Goal: Task Accomplishment & Management: Use online tool/utility

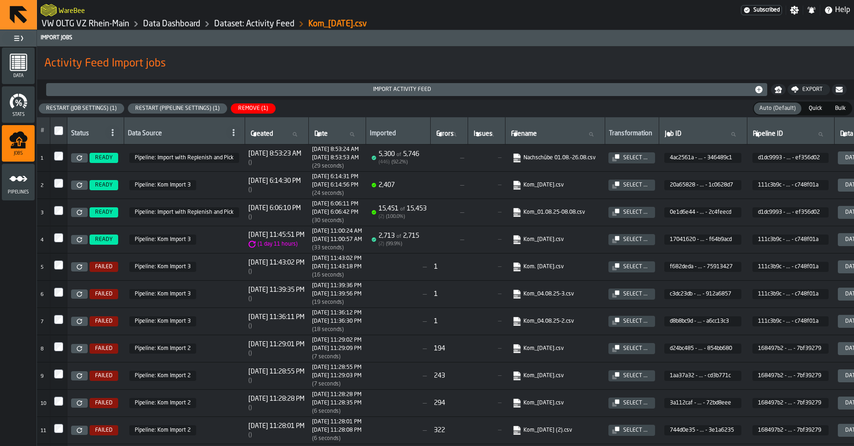
click at [80, 159] on icon at bounding box center [80, 158] width 6 height 6
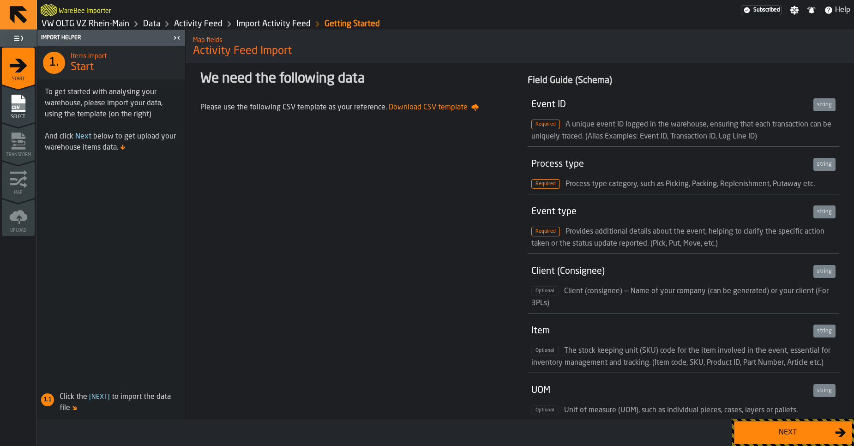
click at [785, 440] on button "Next" at bounding box center [793, 432] width 118 height 23
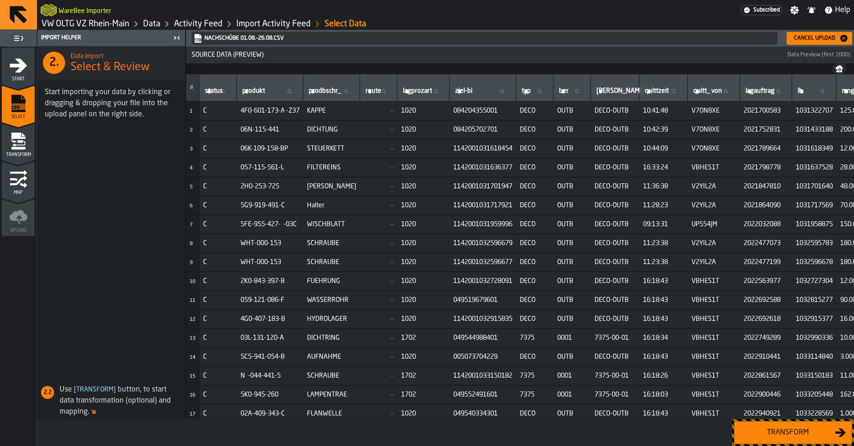
click at [152, 23] on link "Data" at bounding box center [151, 24] width 17 height 10
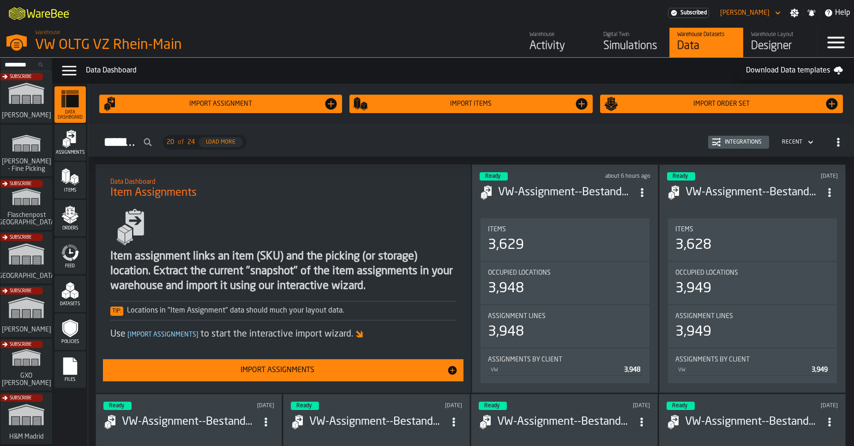
click at [71, 247] on icon "menu Feed" at bounding box center [72, 247] width 11 height 7
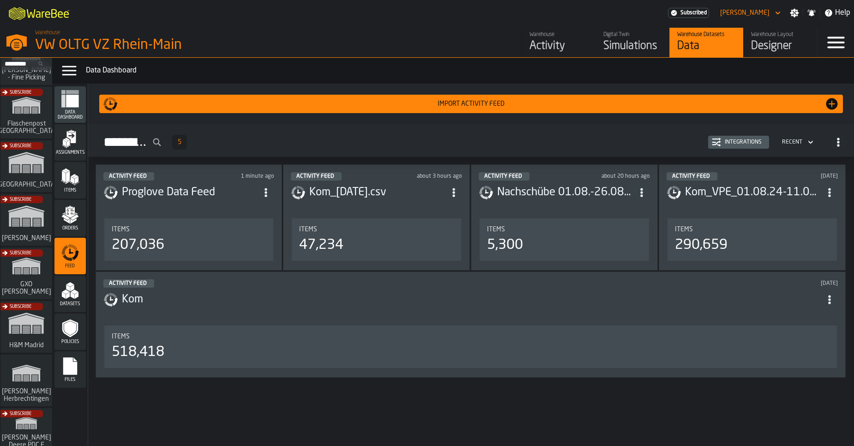
scroll to position [97, 0]
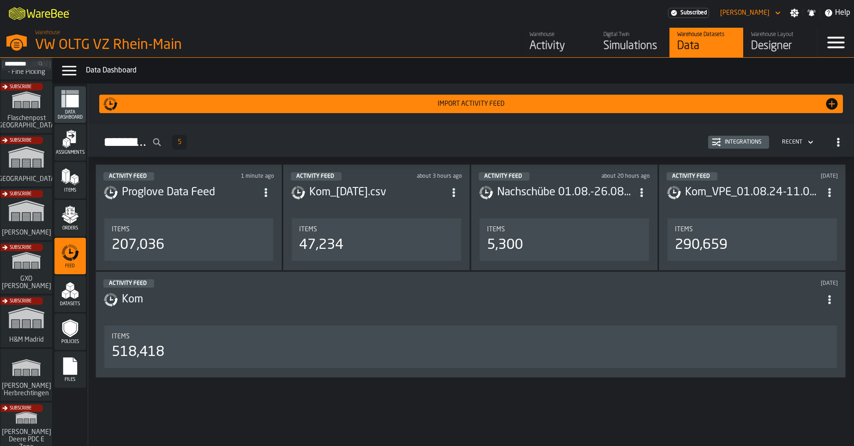
click at [30, 283] on div "Subscribe" at bounding box center [25, 271] width 52 height 54
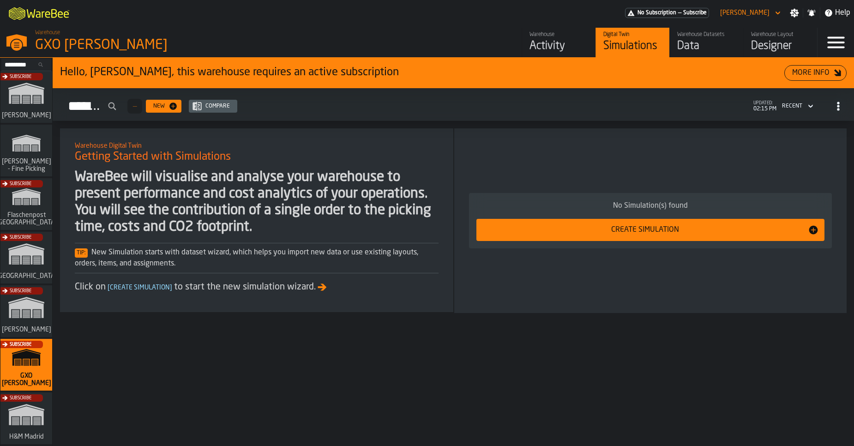
click at [571, 47] on div "Activity" at bounding box center [559, 46] width 59 height 15
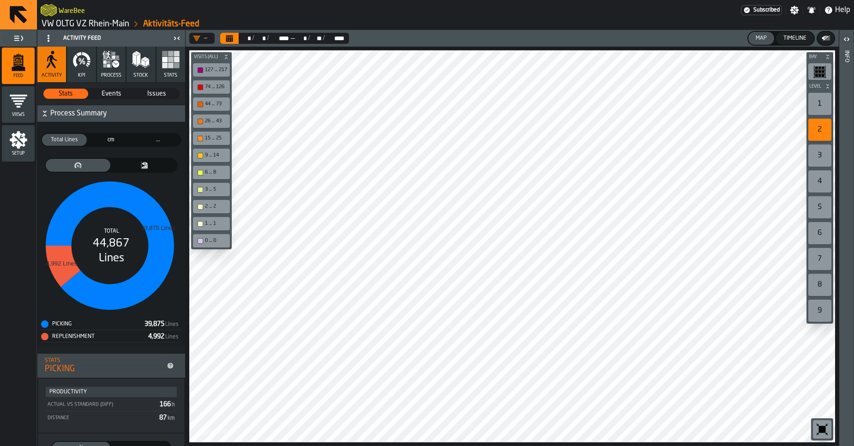
click at [72, 24] on link "VW OLTG VZ Rhein-Main" at bounding box center [86, 24] width 88 height 10
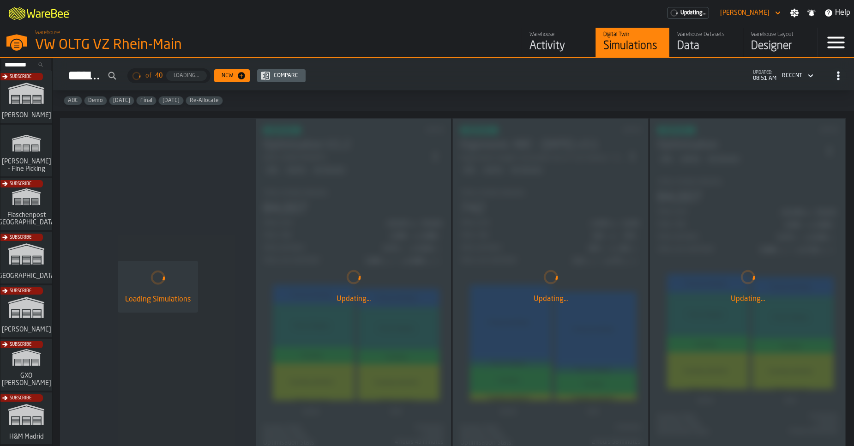
click at [704, 47] on div "Data" at bounding box center [706, 46] width 59 height 15
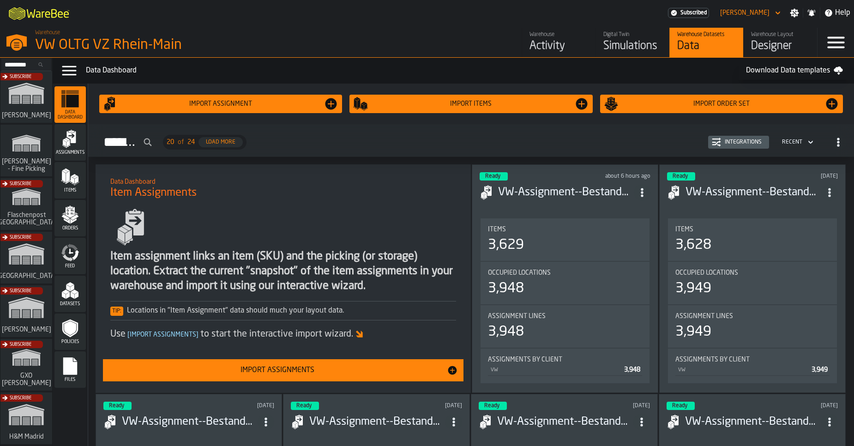
click at [738, 144] on div "Integrations" at bounding box center [743, 142] width 44 height 6
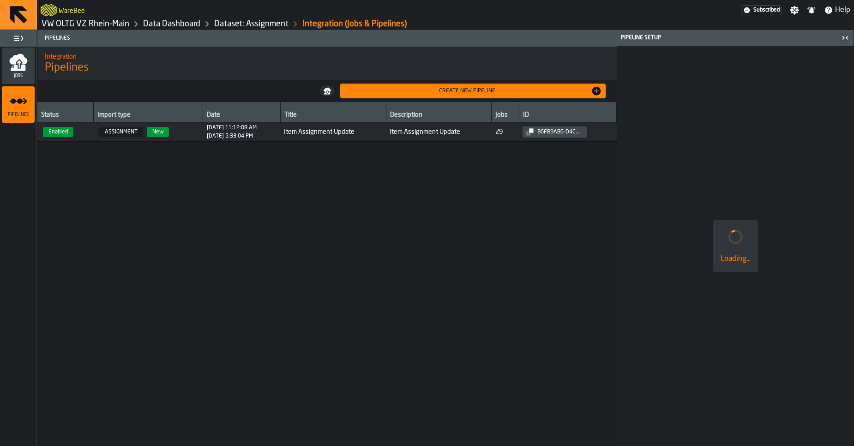
click at [155, 26] on link "Data Dashboard" at bounding box center [171, 24] width 57 height 10
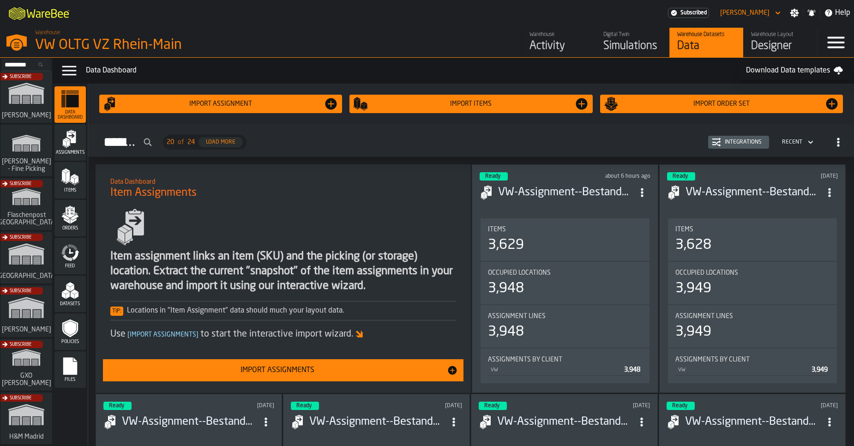
click at [728, 144] on div "Integrations" at bounding box center [743, 142] width 44 height 6
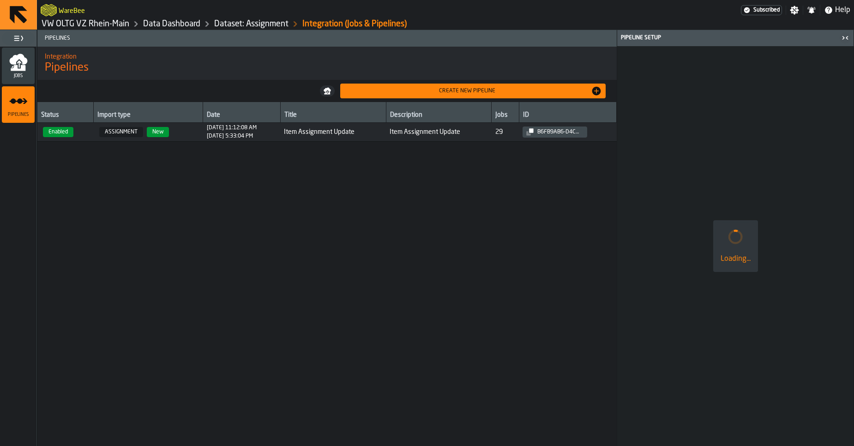
click at [17, 68] on icon "menu Jobs" at bounding box center [18, 68] width 15 height 6
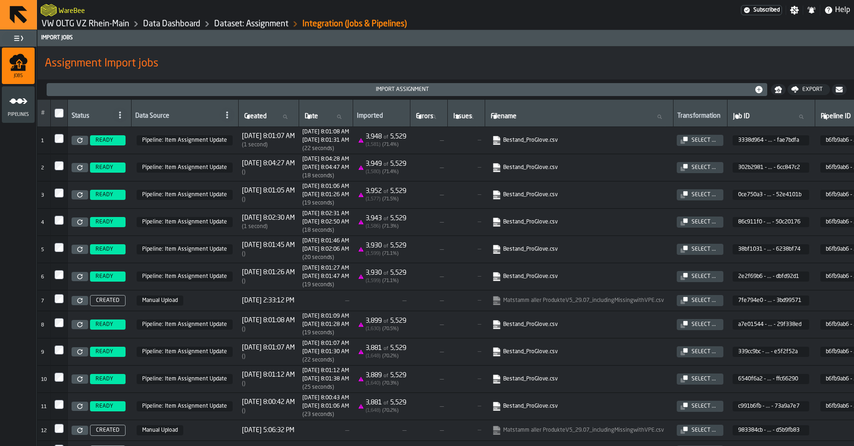
click at [155, 26] on link "Data Dashboard" at bounding box center [171, 24] width 57 height 10
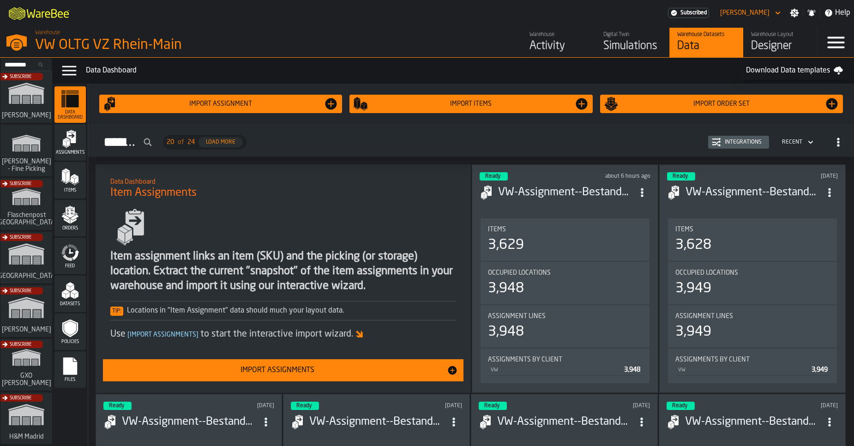
click at [66, 256] on icon "menu Feed" at bounding box center [67, 257] width 11 height 7
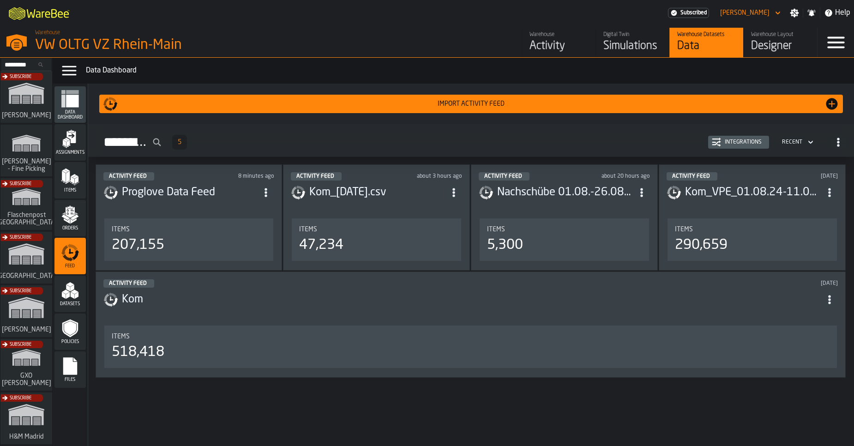
click at [759, 139] on div "Integrations" at bounding box center [739, 142] width 54 height 9
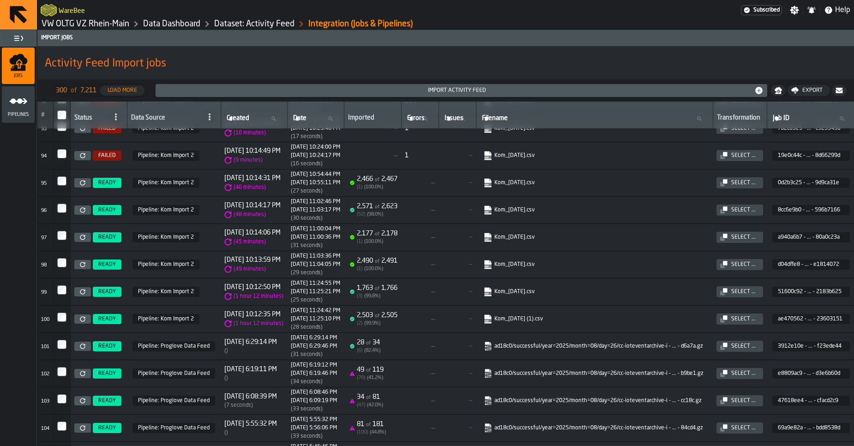
scroll to position [2475, 0]
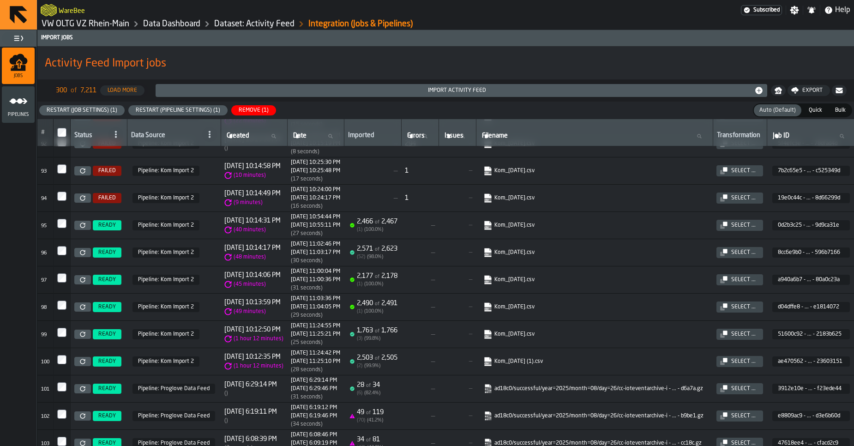
click at [84, 254] on icon at bounding box center [83, 253] width 6 height 6
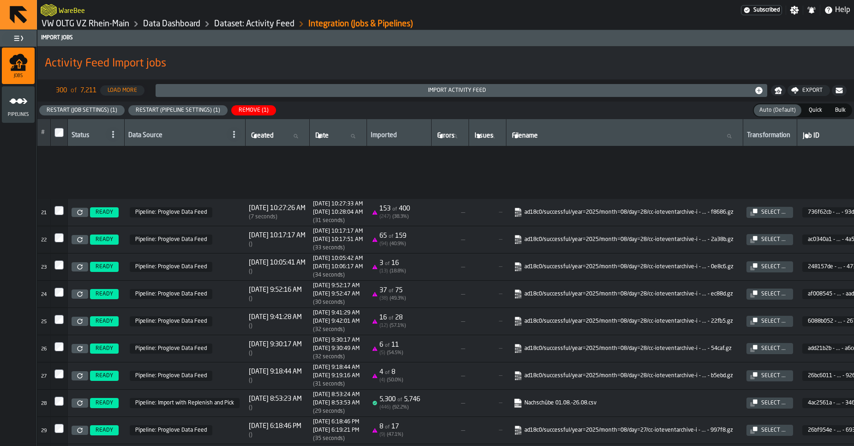
scroll to position [624, 0]
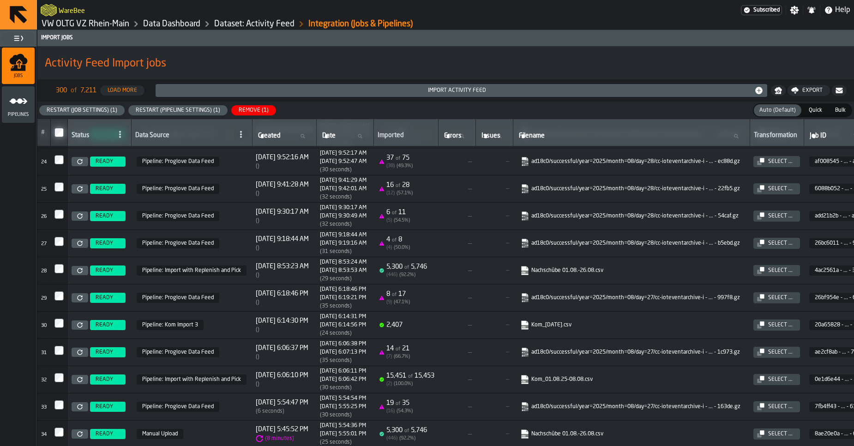
click at [427, 268] on div "5,300 of 5,746" at bounding box center [406, 266] width 41 height 7
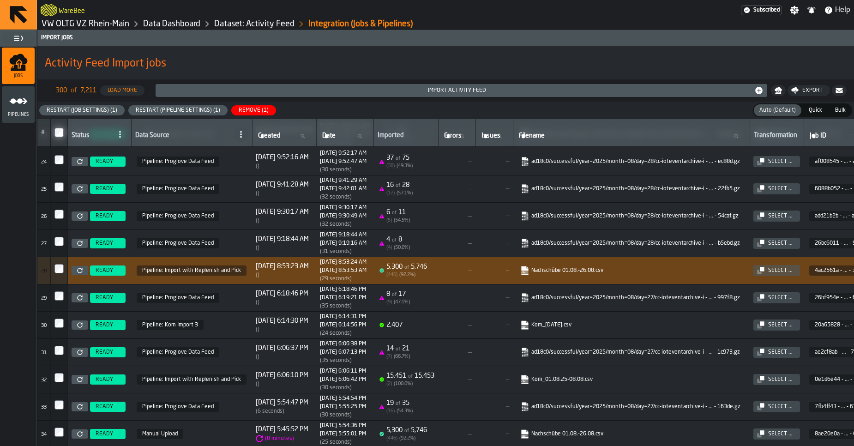
click at [75, 272] on link at bounding box center [80, 270] width 17 height 9
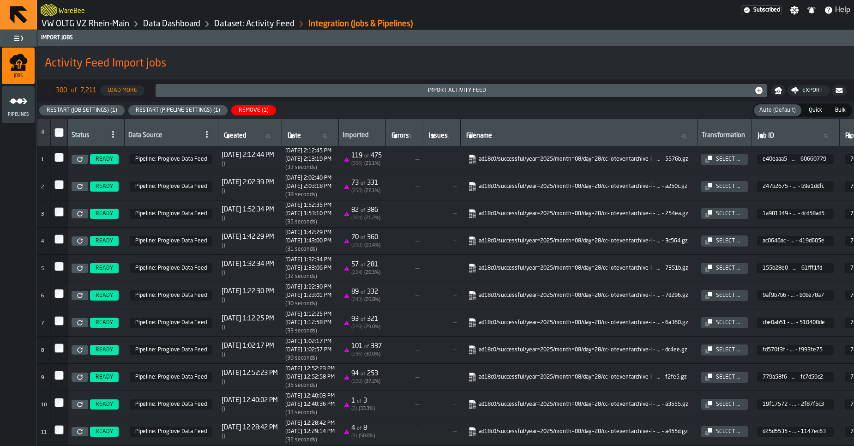
scroll to position [0, 0]
click at [382, 139] on div "Imported" at bounding box center [362, 136] width 39 height 9
click at [372, 137] on div "Imported" at bounding box center [362, 136] width 39 height 9
click at [687, 136] on icon at bounding box center [684, 136] width 6 height 6
click at [694, 136] on input "Filename Filename" at bounding box center [579, 136] width 229 height 12
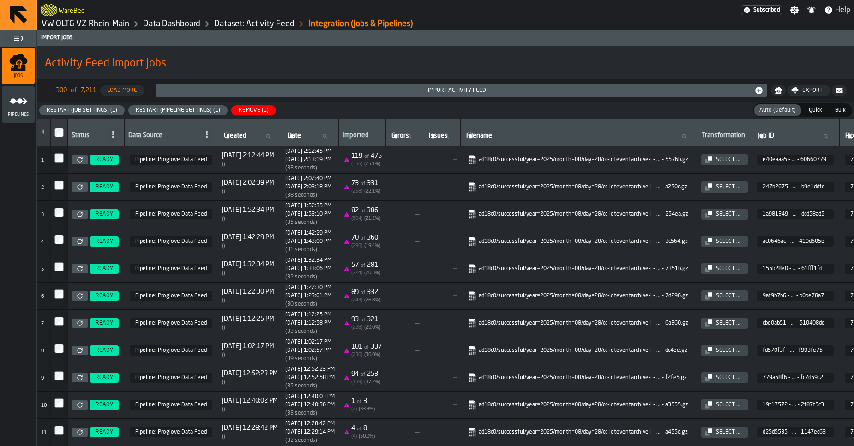
click at [646, 108] on div "Restart (Job Settings) (1) Restart (Pipeline Settings) (1) Remove (1) Auto (Def…" at bounding box center [445, 111] width 817 height 18
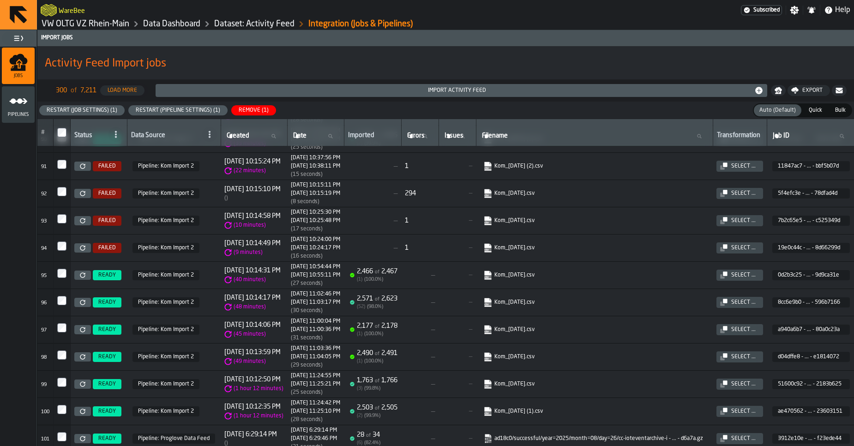
scroll to position [2426, 0]
click at [80, 303] on icon at bounding box center [83, 303] width 6 height 6
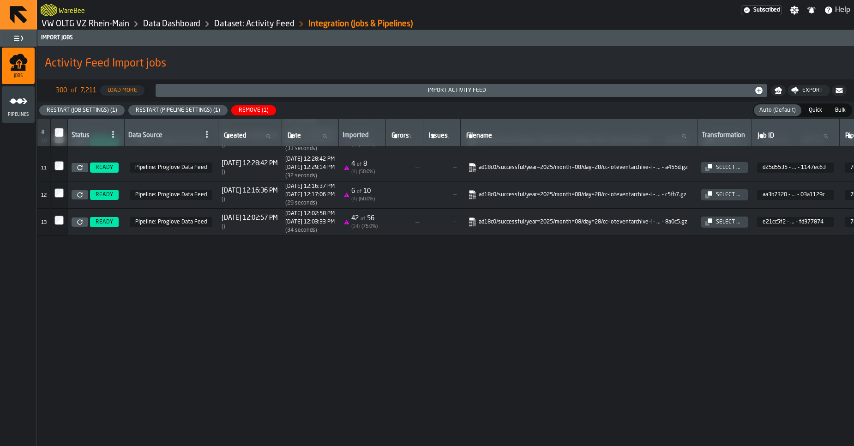
scroll to position [0, 0]
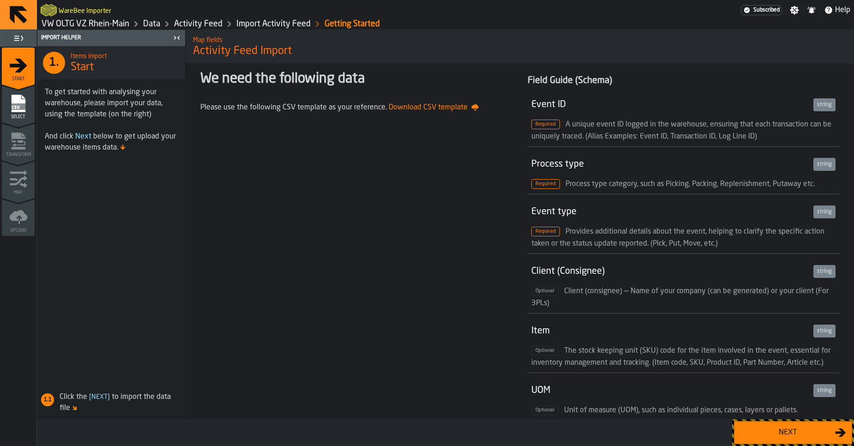
click at [757, 426] on button "Next" at bounding box center [793, 432] width 118 height 23
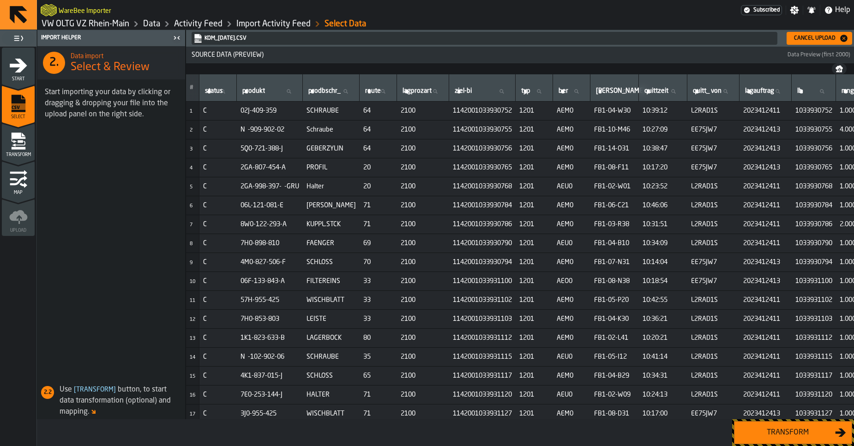
click at [764, 429] on div "Transform" at bounding box center [787, 432] width 95 height 11
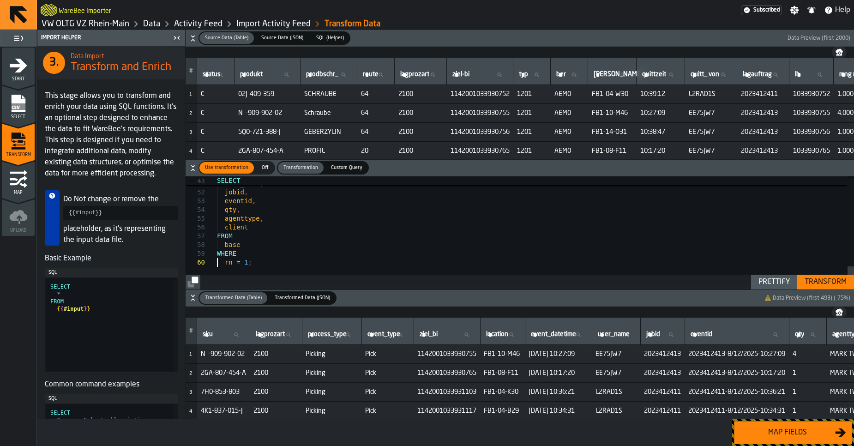
click at [218, 261] on div "event_datetime , user_name , jobid , eventid , qty , agenttype , client FROM ba…" at bounding box center [535, 11] width 637 height 556
click at [219, 254] on div "event_datetime , user_name , jobid , eventid , qty , agenttype , client FROM ba…" at bounding box center [535, 11] width 637 height 556
type textarea "**********"
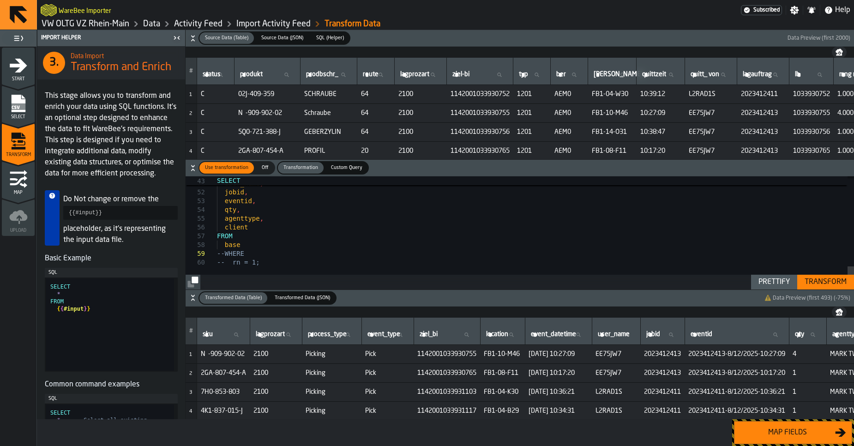
click at [831, 285] on div "Transform" at bounding box center [825, 282] width 49 height 11
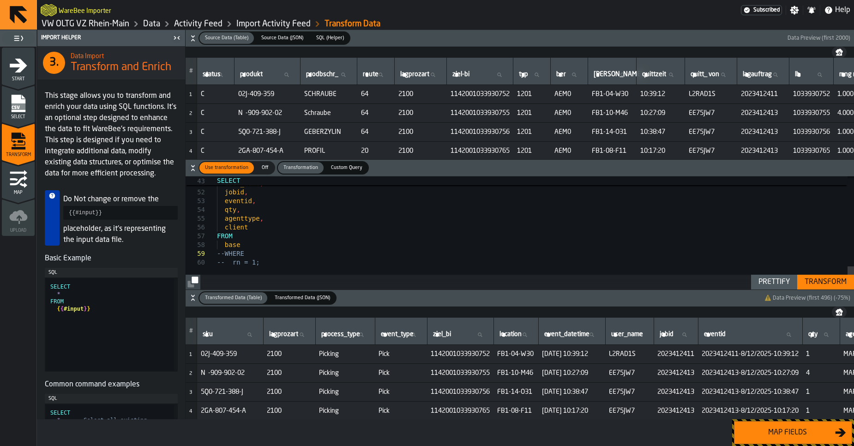
click at [796, 432] on div "Map fields" at bounding box center [787, 432] width 95 height 11
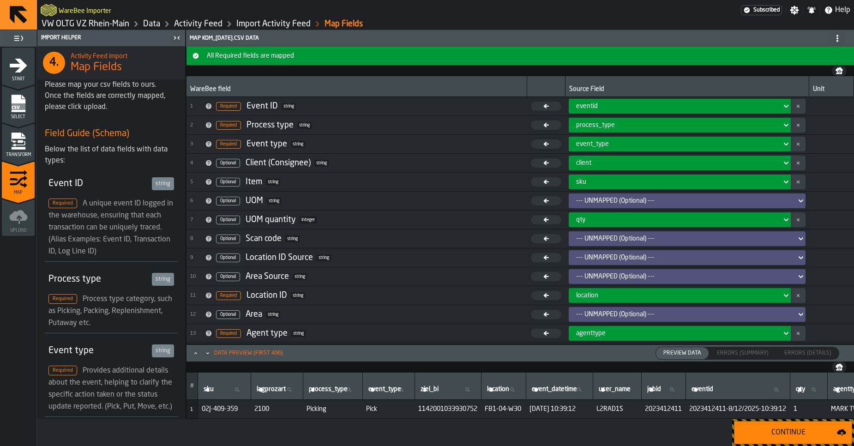
click at [796, 432] on div "Continue" at bounding box center [788, 432] width 97 height 11
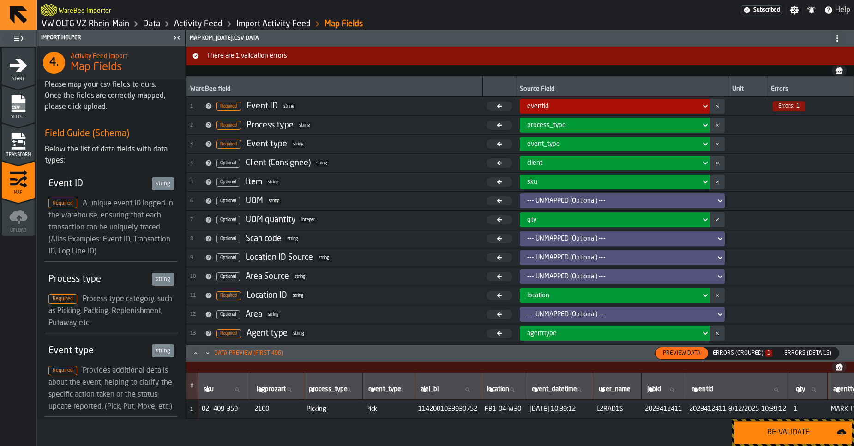
click at [737, 349] on div "Errors (Grouped) 1" at bounding box center [742, 353] width 67 height 10
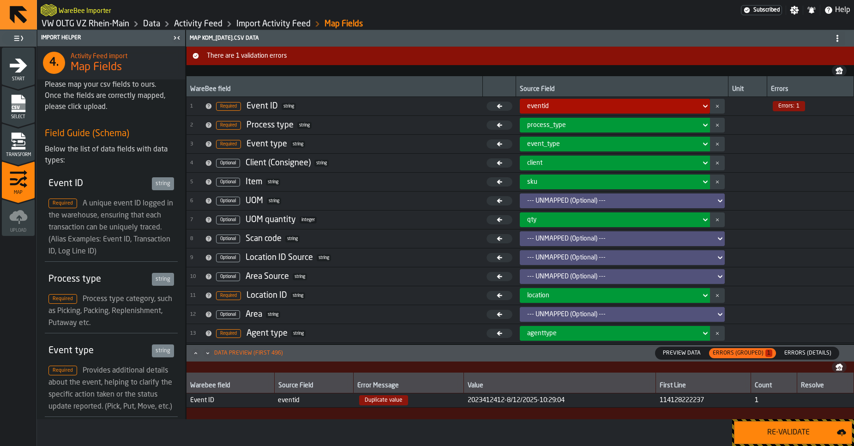
click at [805, 357] on div "Errors (Details)" at bounding box center [808, 353] width 62 height 12
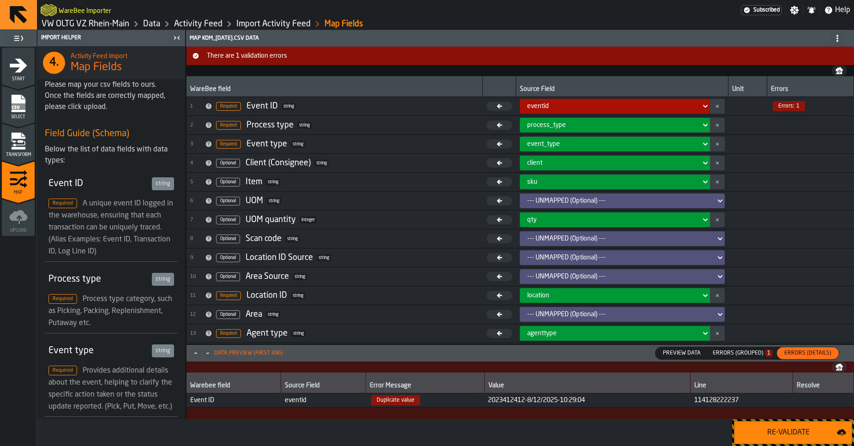
click at [616, 403] on span "2023412412-8/12/2025-10:29:04" at bounding box center [587, 400] width 199 height 7
click at [495, 403] on span "2023412412-8/12/2025-10:29:04" at bounding box center [587, 400] width 199 height 7
click at [736, 356] on div "Errors (Grouped) 1" at bounding box center [743, 353] width 60 height 6
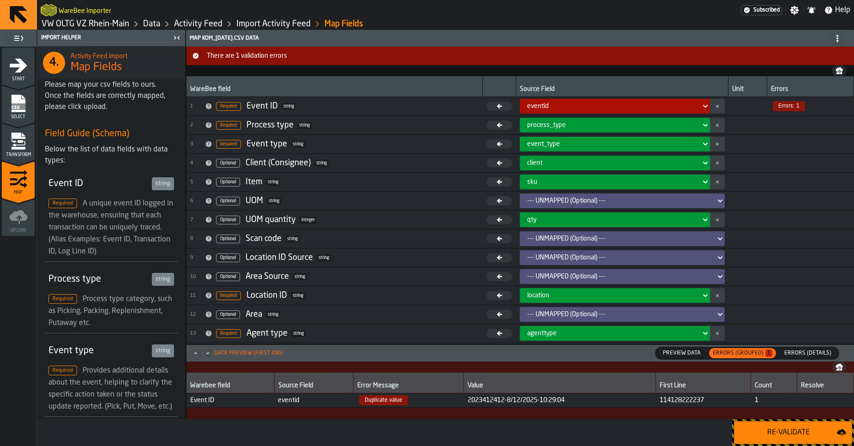
click at [806, 361] on header "Data Preview (first 496) Preview Data Preview Data Errors (Grouped) 1 Errors (S…" at bounding box center [521, 353] width 668 height 17
click at [809, 355] on span "Errors (Details)" at bounding box center [808, 353] width 54 height 8
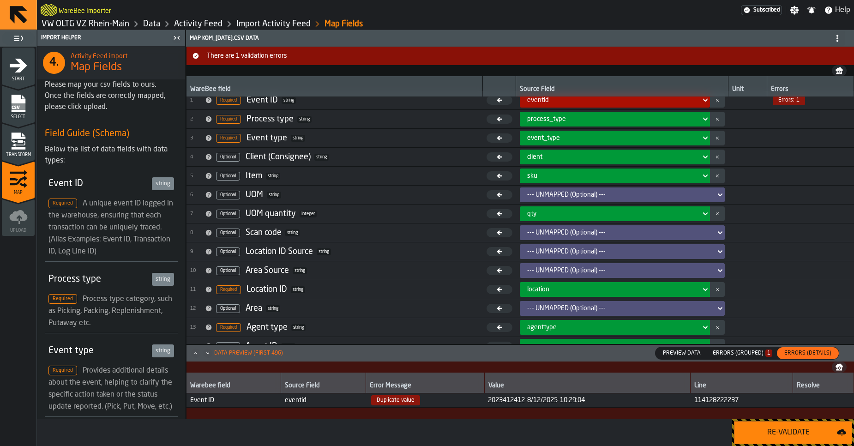
scroll to position [0, 0]
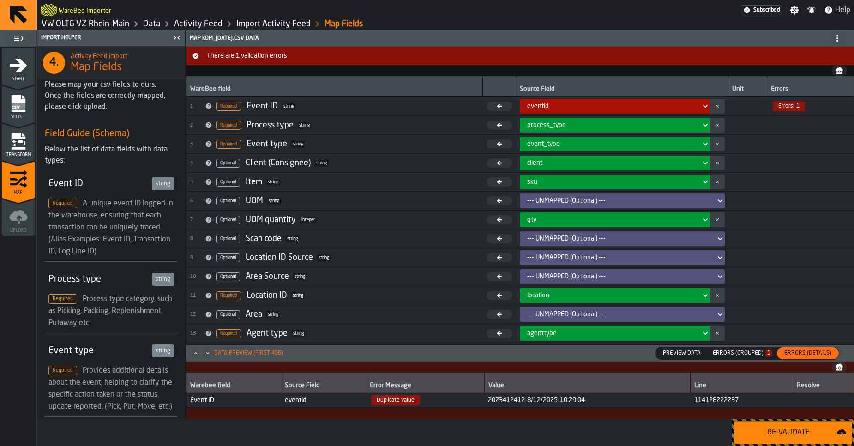
click at [21, 146] on icon "menu Transform" at bounding box center [18, 141] width 18 height 18
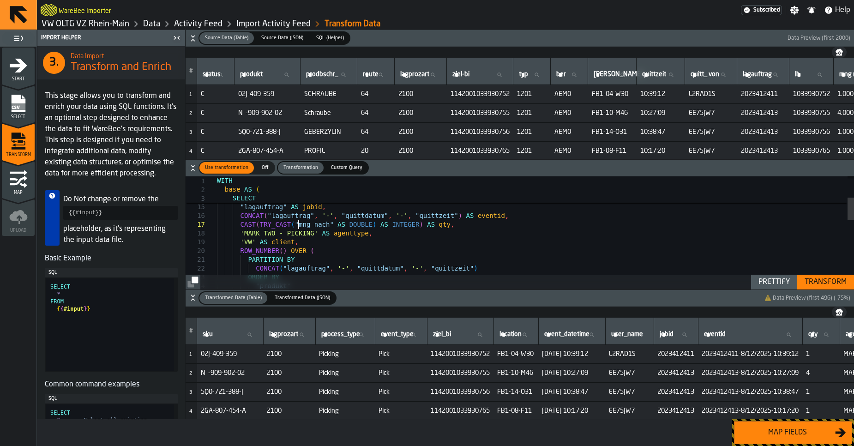
click at [298, 226] on div "AND COALESCE ( NULLIF ( TRIM ( "quittzeit" ) , '' ) , NULL ) IS NOT NULL THEN c…" at bounding box center [535, 350] width 637 height 556
drag, startPoint x: 514, startPoint y: 217, endPoint x: 231, endPoint y: 219, distance: 283.1
click at [231, 219] on div "AND COALESCE ( NULLIF ( TRIM ( "quittzeit" ) , '' ) , NULL ) IS NOT NULL THEN c…" at bounding box center [535, 350] width 637 height 556
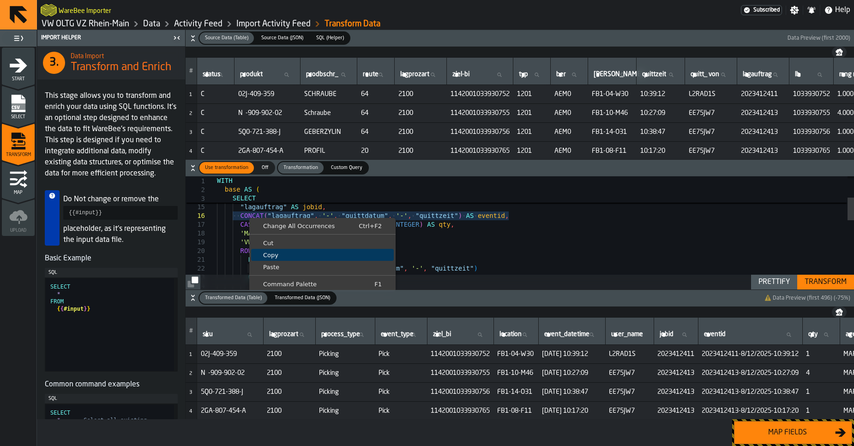
click at [290, 255] on span "Copy" at bounding box center [322, 255] width 143 height 6
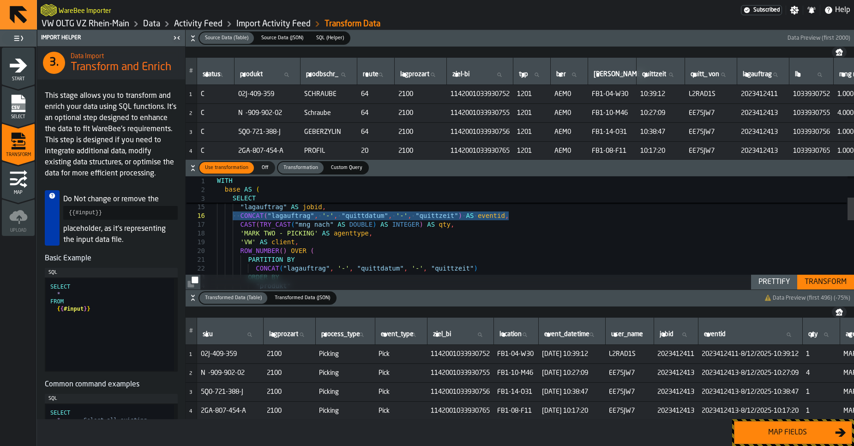
click at [308, 217] on div "AND COALESCE ( NULLIF ( TRIM ( "quittzeit" ) , '' ) , NULL ) IS NOT NULL THEN c…" at bounding box center [535, 350] width 637 height 556
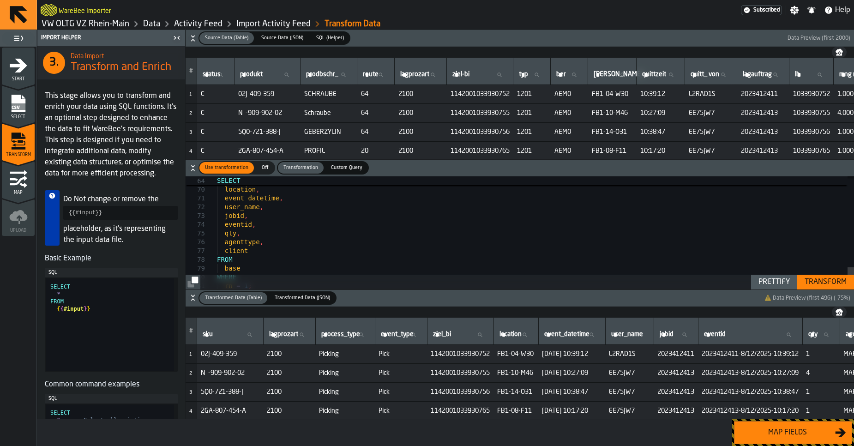
click at [786, 277] on div "Prettify" at bounding box center [774, 282] width 39 height 11
type textarea "*******"
click at [811, 285] on div "Transform" at bounding box center [825, 282] width 49 height 11
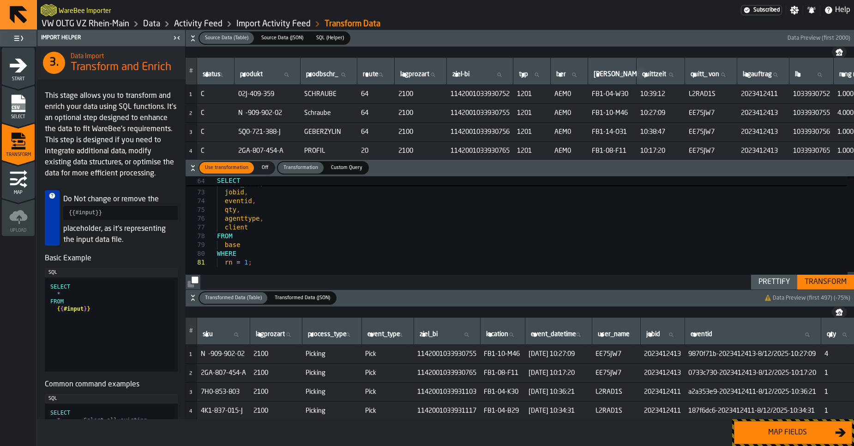
click at [786, 436] on div "Map fields" at bounding box center [787, 432] width 95 height 11
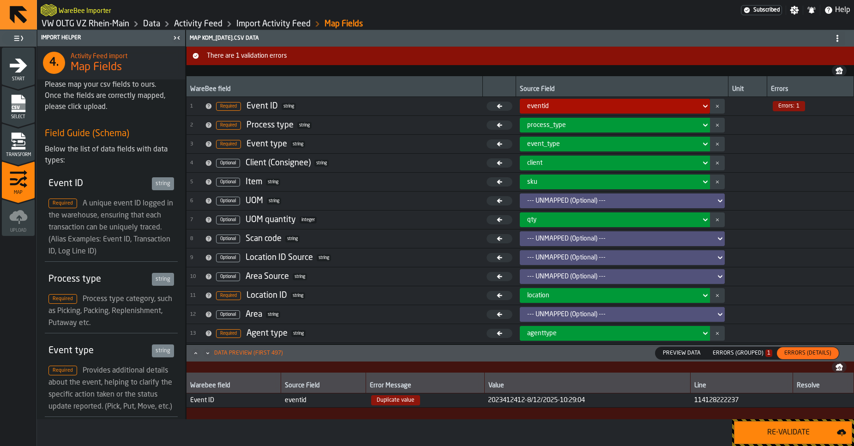
click at [519, 398] on span "2023412412-8/12/2025-10:29:04" at bounding box center [587, 400] width 199 height 7
click at [19, 151] on div "Transform" at bounding box center [18, 144] width 33 height 25
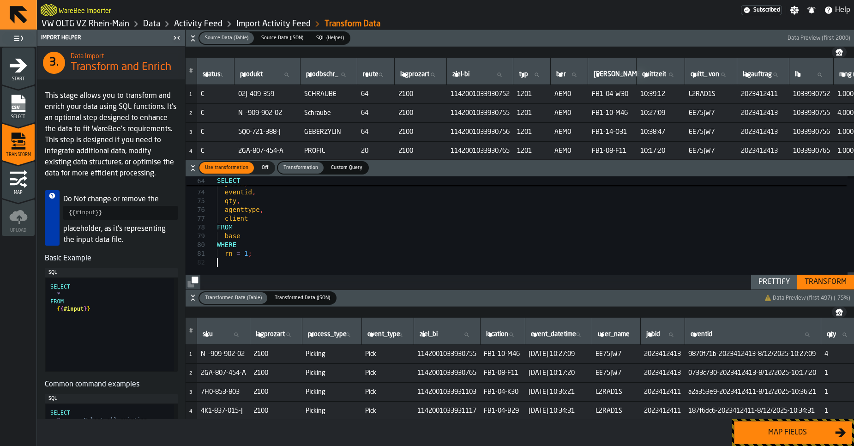
drag, startPoint x: 778, startPoint y: 282, endPoint x: 796, endPoint y: 284, distance: 18.1
click at [778, 282] on div "Prettify" at bounding box center [774, 282] width 39 height 11
type textarea "*******"
click at [820, 284] on div "Transform" at bounding box center [825, 282] width 49 height 11
click at [797, 434] on div "Map fields" at bounding box center [787, 432] width 95 height 11
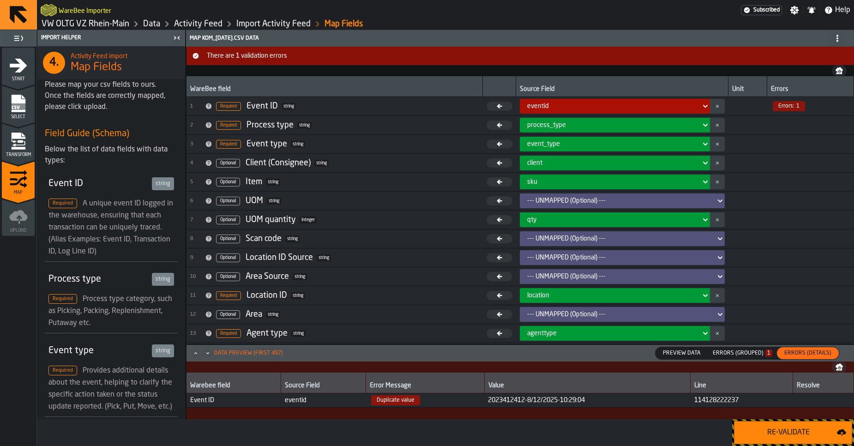
click at [797, 434] on div "Re-Validate" at bounding box center [788, 432] width 97 height 11
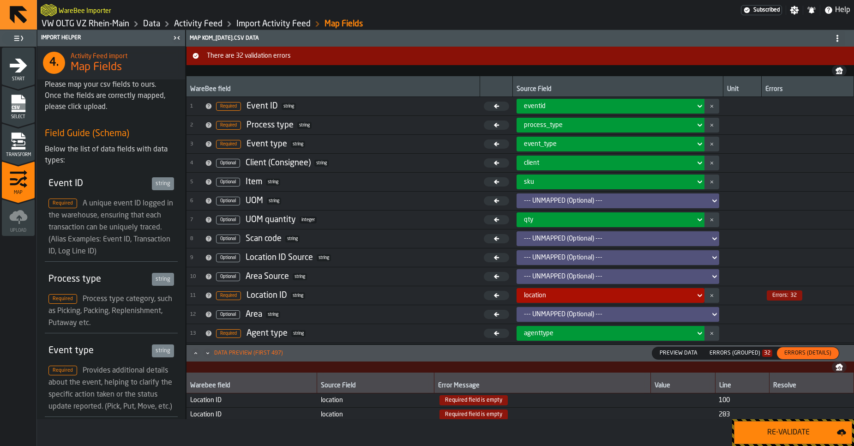
click at [733, 353] on div "Errors (Grouped) 32" at bounding box center [741, 353] width 63 height 6
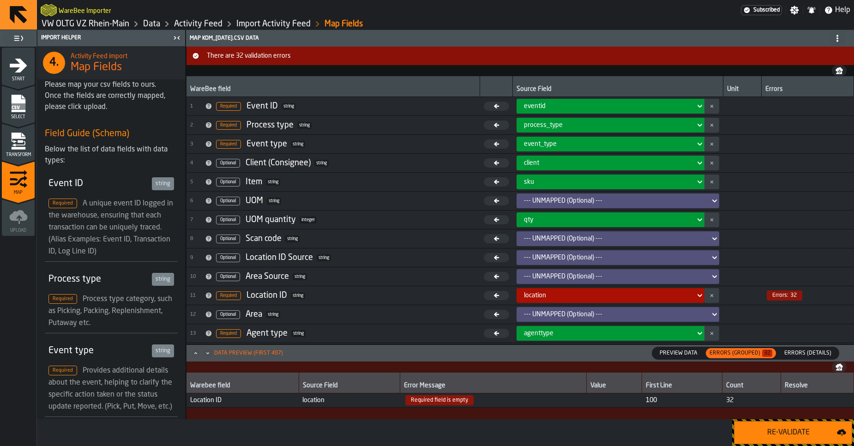
click at [498, 402] on span "Required field is empty" at bounding box center [494, 400] width 180 height 10
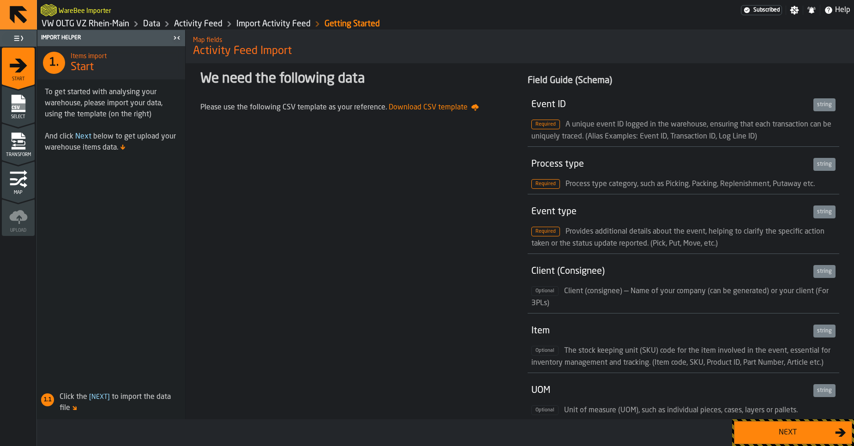
click at [195, 24] on link "Activity Feed" at bounding box center [198, 24] width 48 height 10
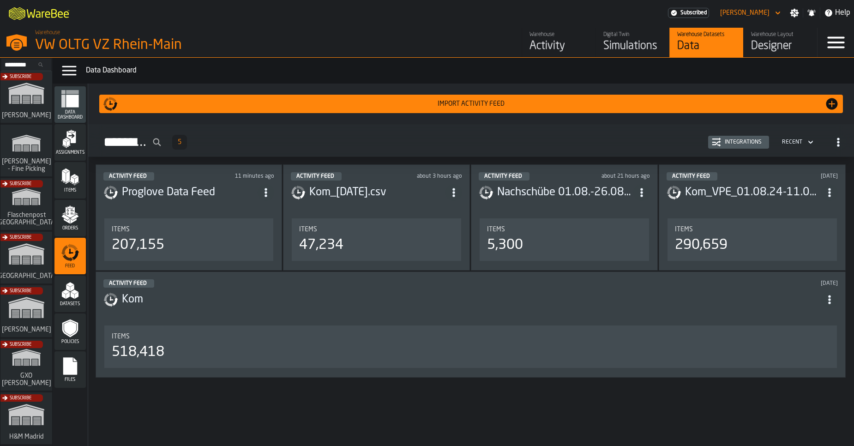
click at [71, 220] on polygon "menu Orders" at bounding box center [73, 221] width 6 height 6
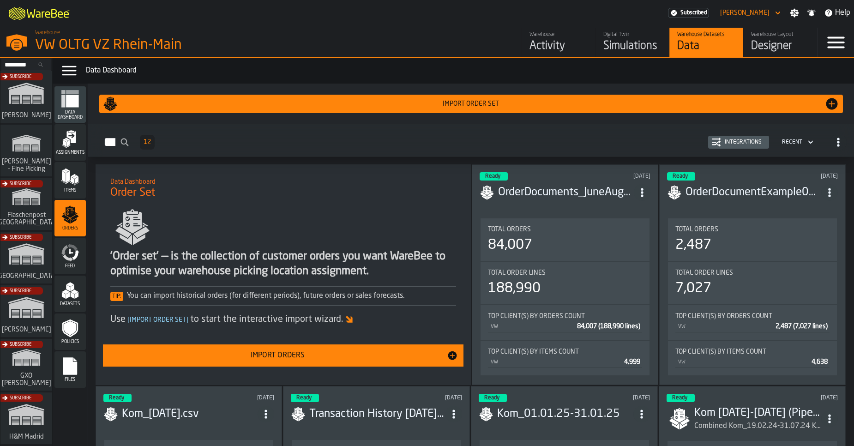
click at [70, 261] on icon "menu Feed" at bounding box center [70, 252] width 18 height 18
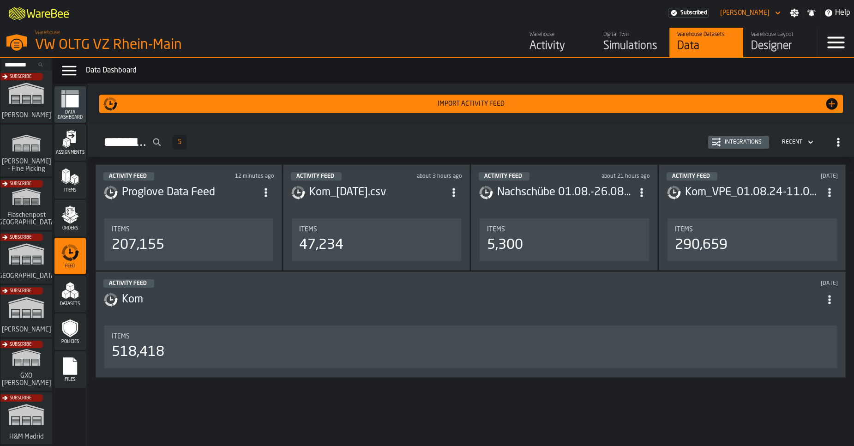
click at [733, 148] on button "Integrations" at bounding box center [738, 142] width 61 height 13
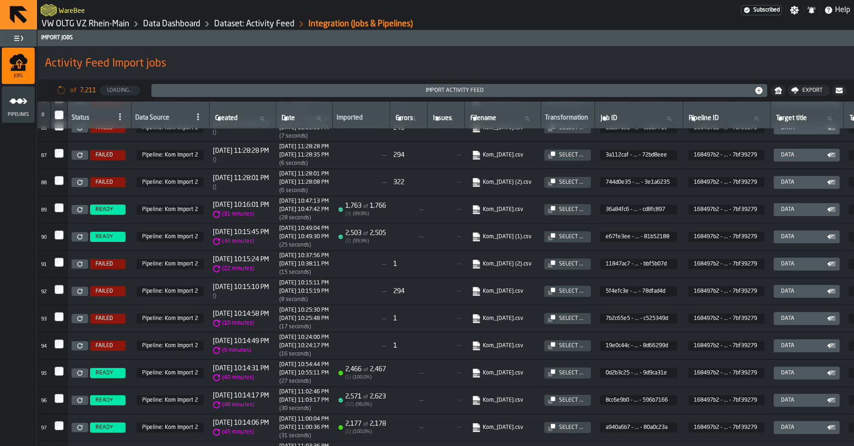
scroll to position [2303, 0]
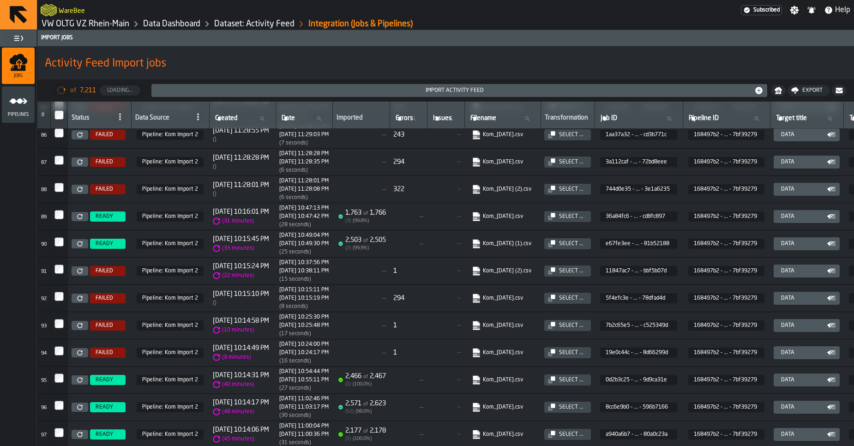
click at [386, 214] on div "1,763 of 1,766" at bounding box center [365, 212] width 41 height 7
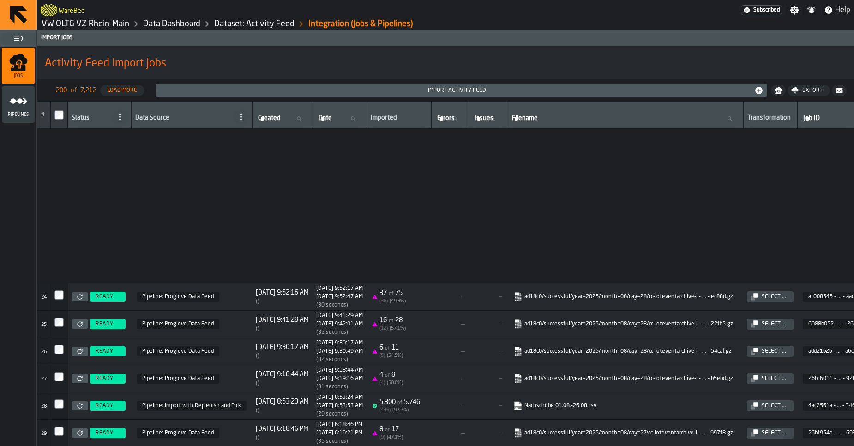
scroll to position [687, 0]
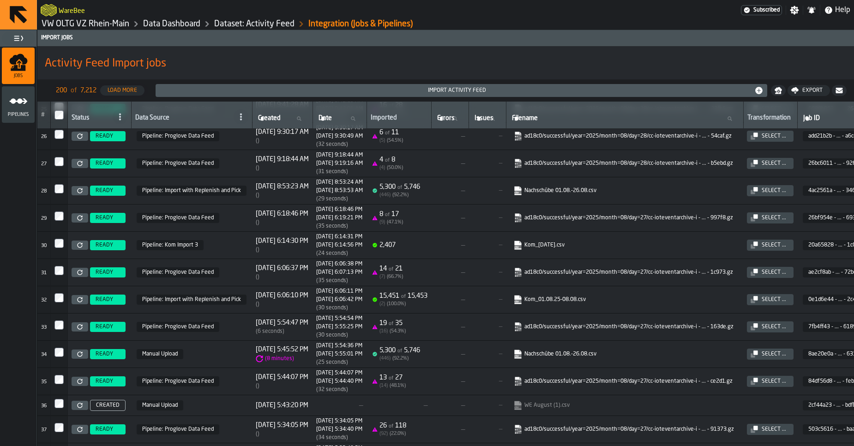
click at [420, 349] on div "5,300 of 5,746" at bounding box center [400, 350] width 41 height 7
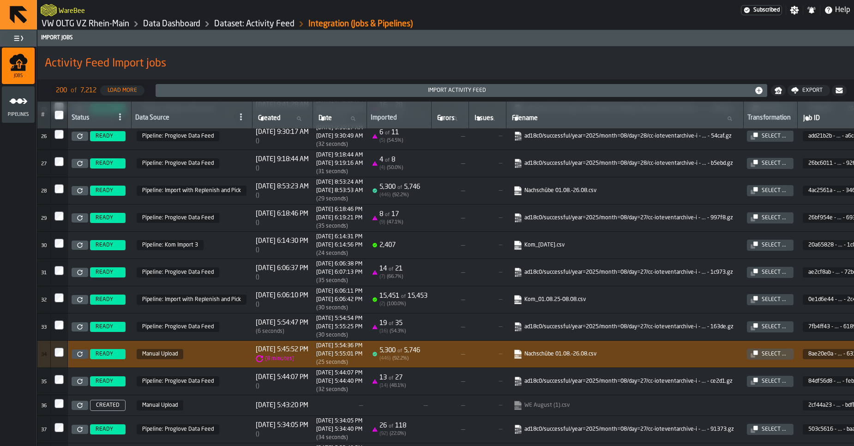
click at [82, 356] on icon at bounding box center [79, 354] width 5 height 5
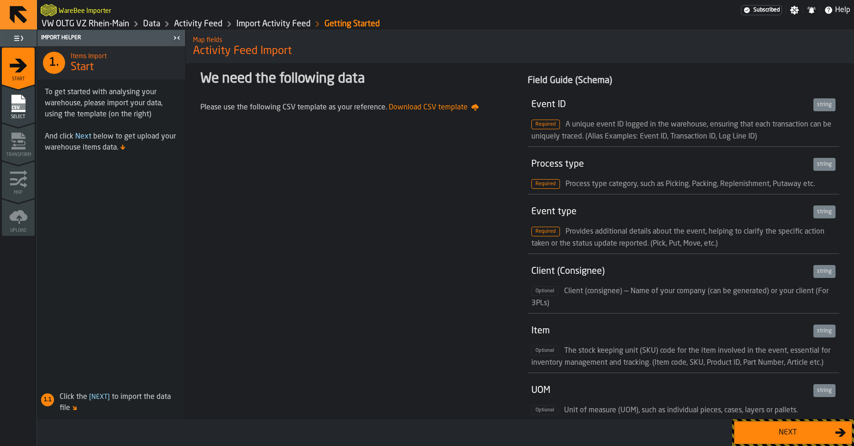
click at [768, 441] on button "Next" at bounding box center [793, 432] width 118 height 23
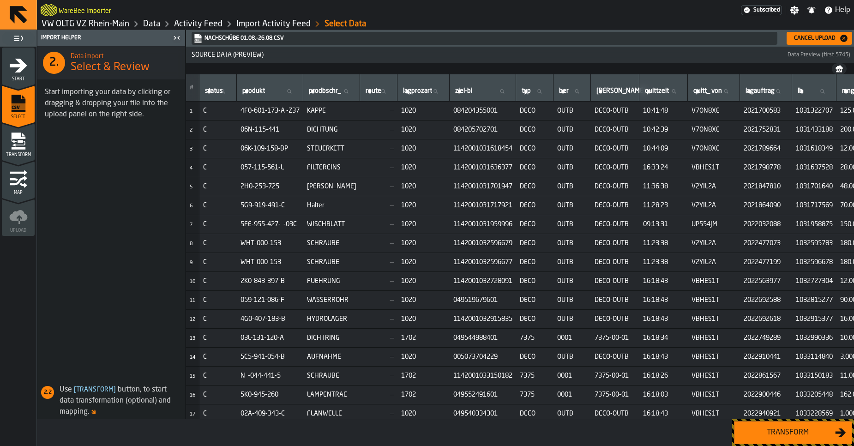
click at [753, 439] on button "Transform" at bounding box center [793, 432] width 118 height 23
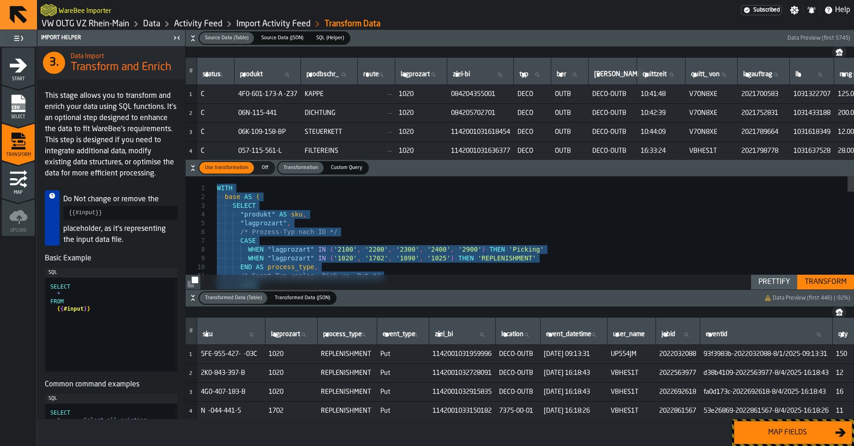
type textarea "*******"
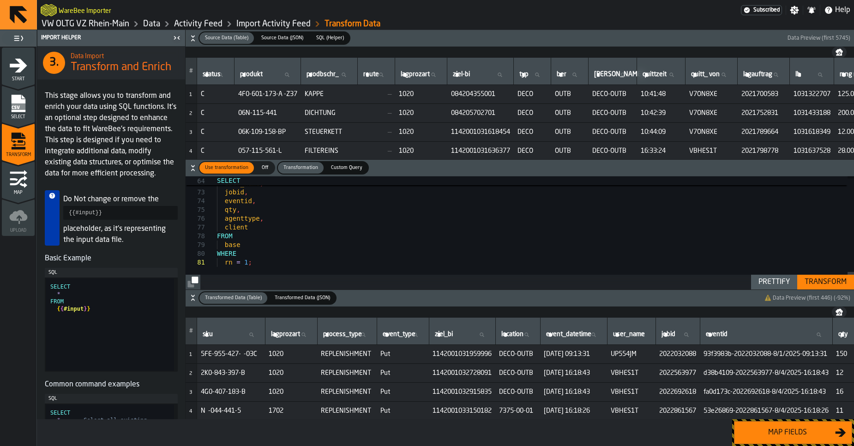
click at [830, 290] on button "Transformed Data (Table) Transformed Data (Table) Transformed Data (JSON) Trans…" at bounding box center [520, 298] width 669 height 17
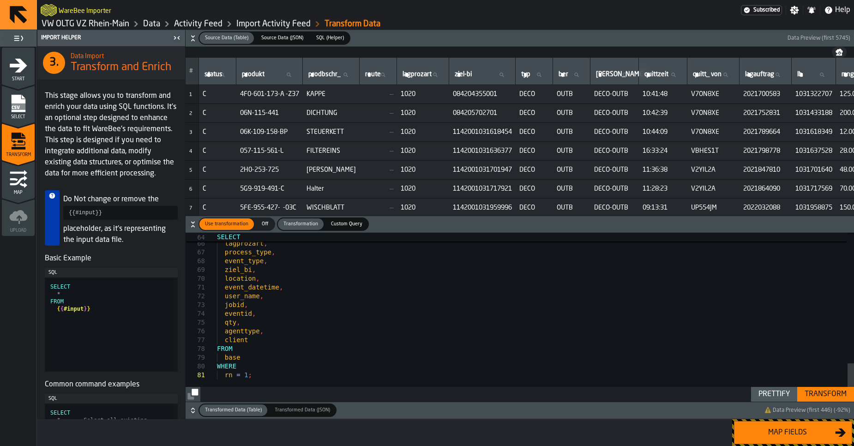
click at [817, 395] on div "Transform" at bounding box center [825, 394] width 49 height 11
click at [786, 431] on div "Map fields" at bounding box center [787, 432] width 95 height 11
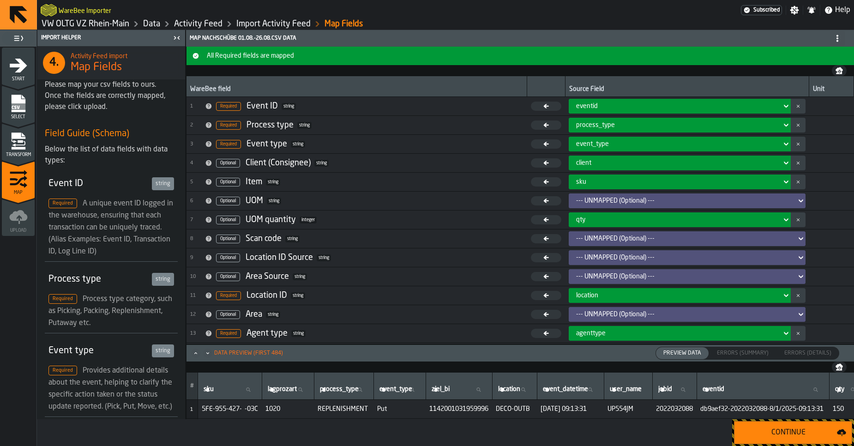
click at [786, 431] on div "Continue" at bounding box center [788, 432] width 97 height 11
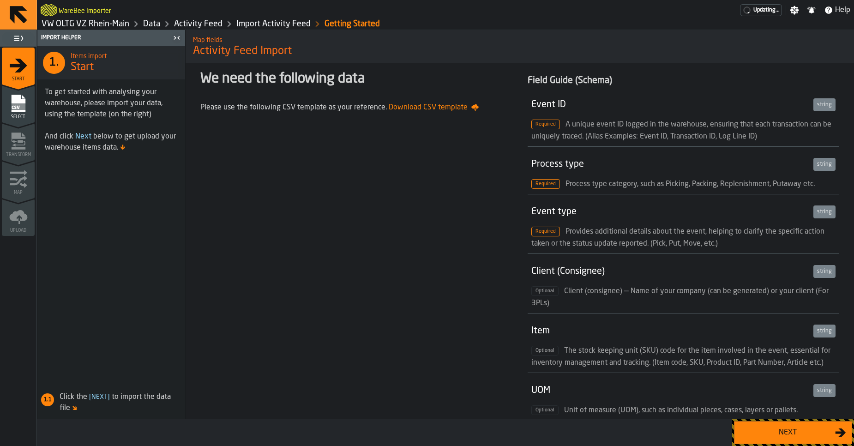
click at [802, 423] on button "Next" at bounding box center [793, 432] width 118 height 23
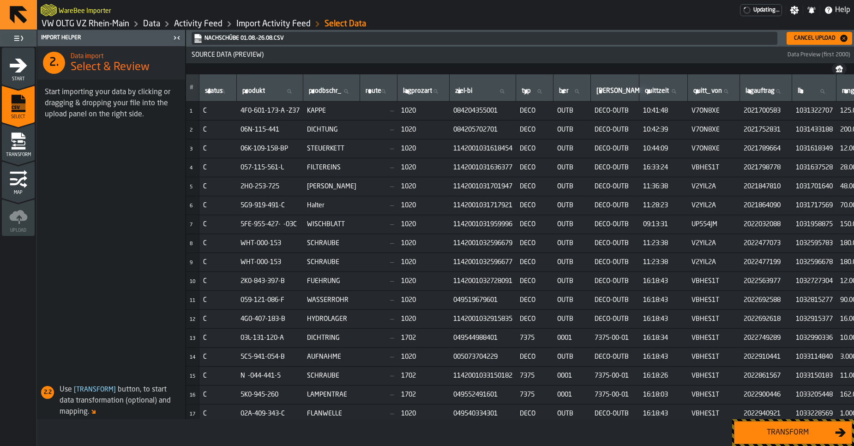
click at [785, 429] on div "Transform" at bounding box center [787, 432] width 95 height 11
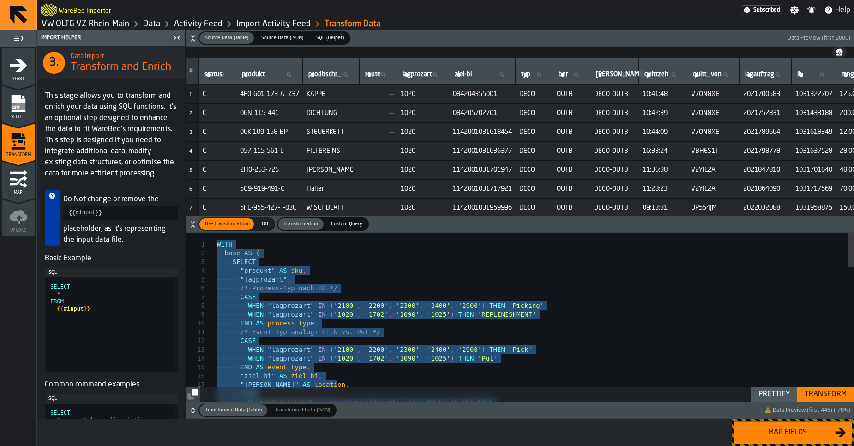
type textarea "*******"
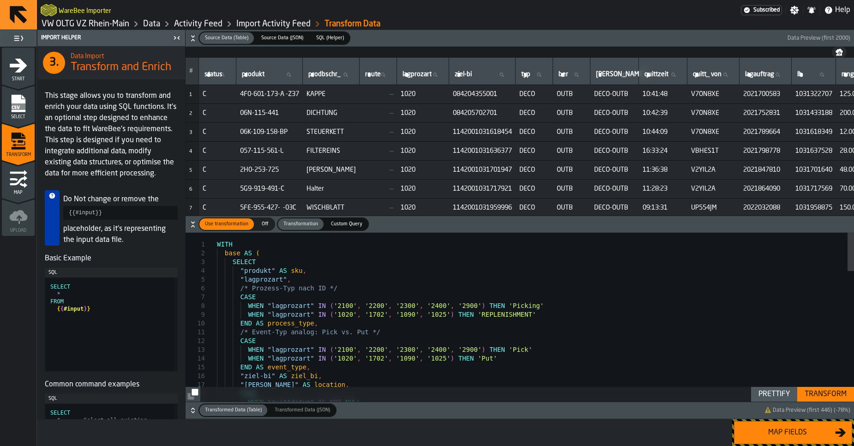
click at [818, 395] on div "Transform" at bounding box center [825, 394] width 49 height 11
click at [778, 440] on button "Map fields" at bounding box center [793, 432] width 118 height 23
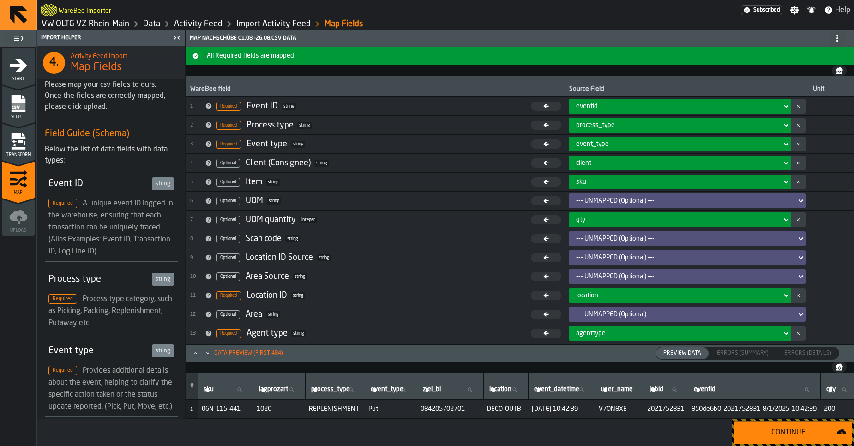
click at [778, 435] on div "Continue" at bounding box center [788, 432] width 97 height 11
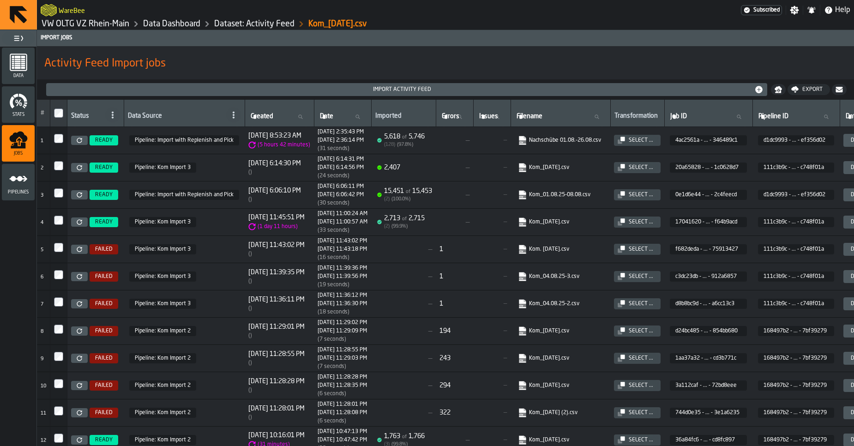
click at [78, 143] on link at bounding box center [79, 140] width 17 height 9
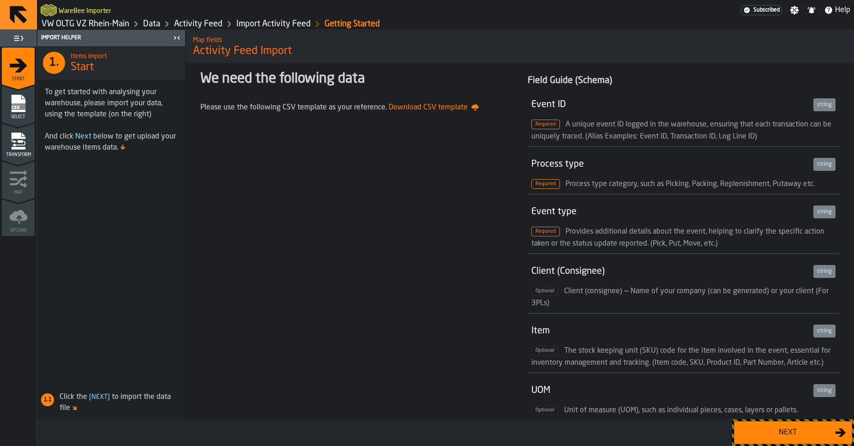
click at [804, 425] on button "Next" at bounding box center [793, 432] width 118 height 23
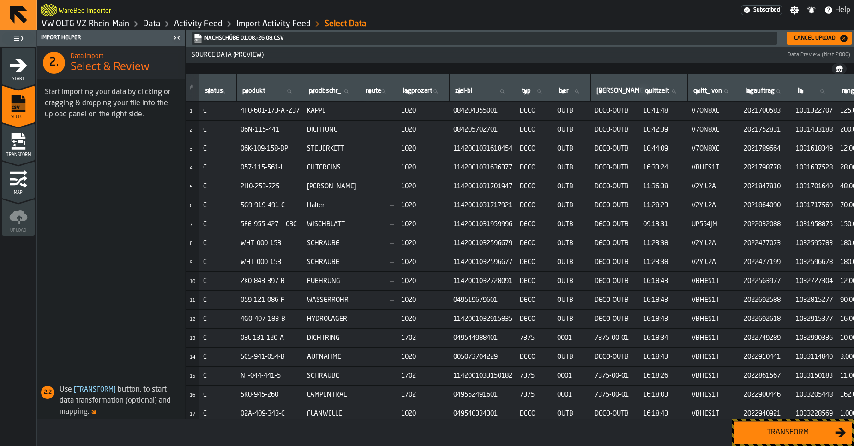
click at [795, 434] on div "Transform" at bounding box center [787, 432] width 95 height 11
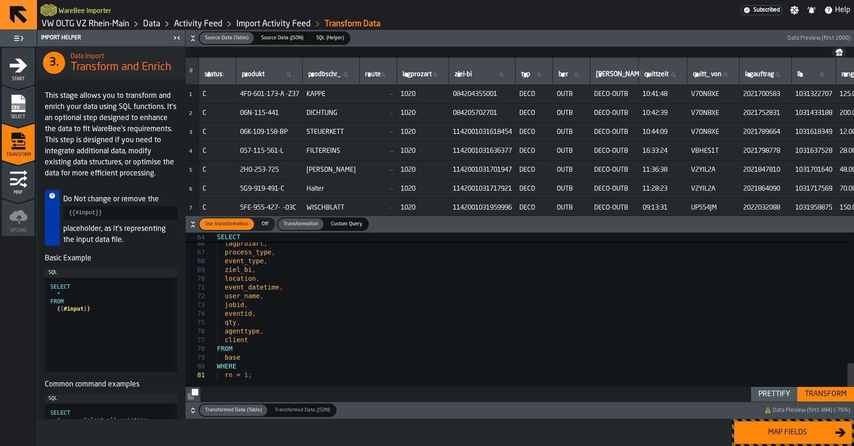
click at [339, 262] on div "sku , lagprozart , process_type , event_type , ziel_bi , location , event_datet…" at bounding box center [535, 32] width 637 height 740
click at [773, 397] on div "Prettify" at bounding box center [774, 394] width 39 height 11
type textarea "*******"
click at [819, 396] on div "Transform" at bounding box center [825, 394] width 49 height 11
click at [779, 431] on div "Map fields" at bounding box center [787, 432] width 95 height 11
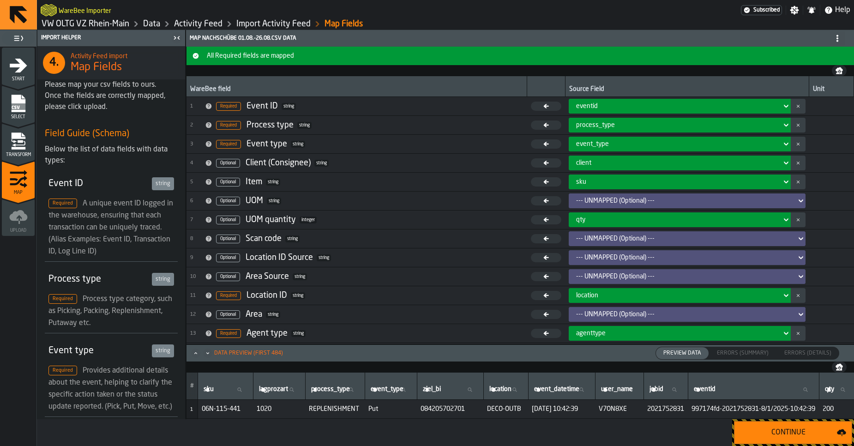
click at [779, 431] on div "Continue" at bounding box center [788, 432] width 97 height 11
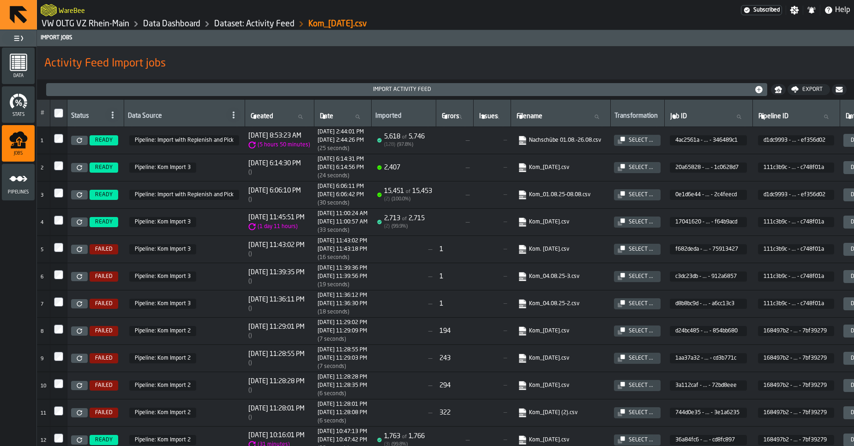
click at [76, 140] on link at bounding box center [79, 140] width 17 height 9
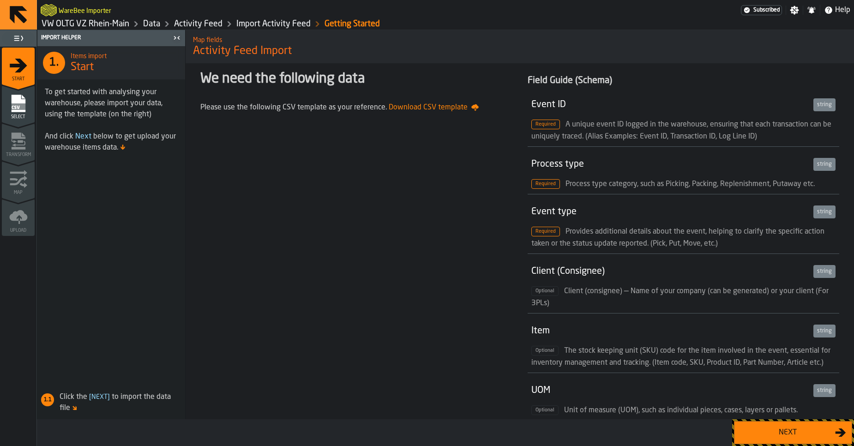
click at [786, 441] on button "Next" at bounding box center [793, 432] width 118 height 23
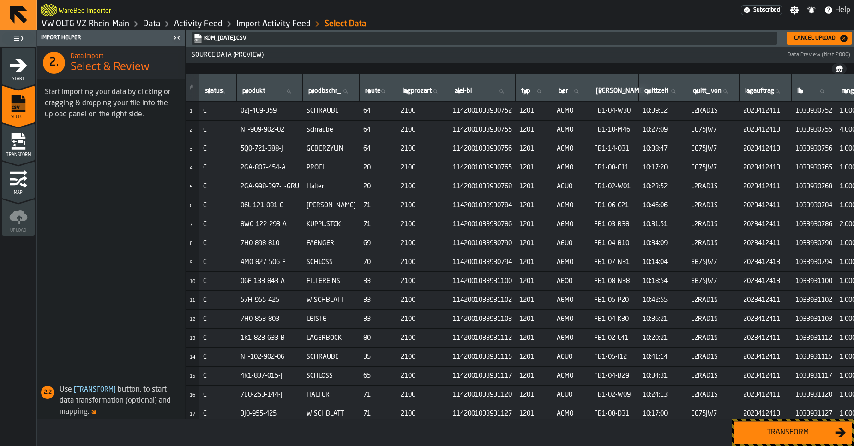
click at [778, 424] on button "Transform" at bounding box center [793, 432] width 118 height 23
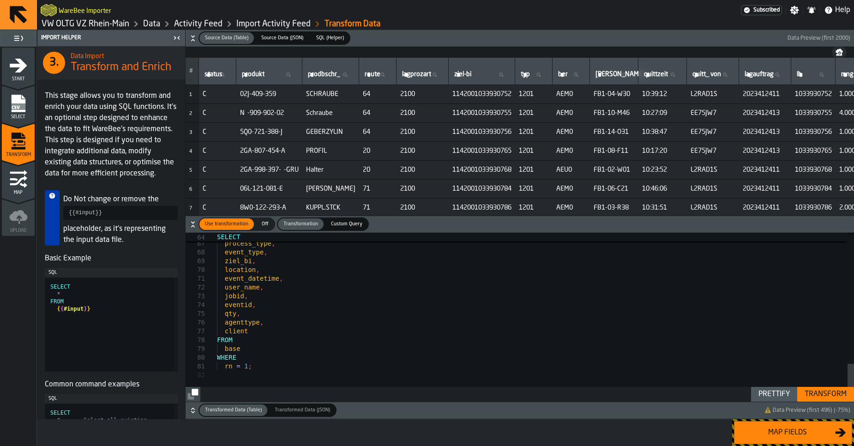
click at [774, 396] on div "Prettify" at bounding box center [774, 394] width 39 height 11
type textarea "*******"
click at [821, 394] on div "Transform" at bounding box center [825, 394] width 49 height 11
click at [786, 436] on div "Map fields" at bounding box center [787, 432] width 95 height 11
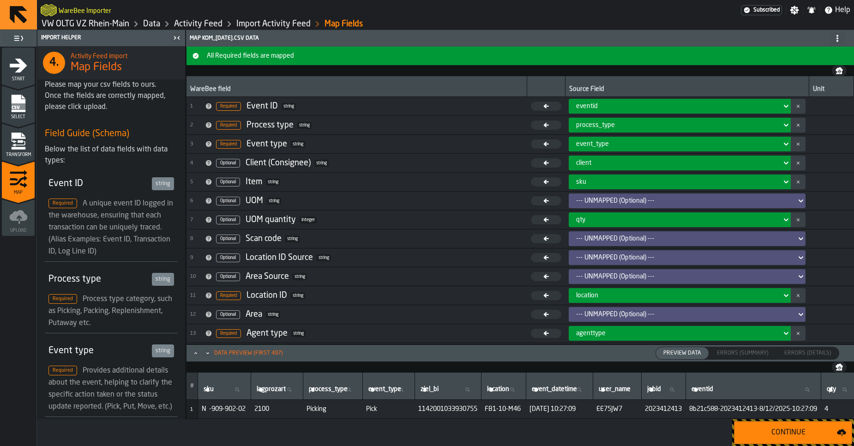
click at [786, 435] on div "Continue" at bounding box center [788, 432] width 97 height 11
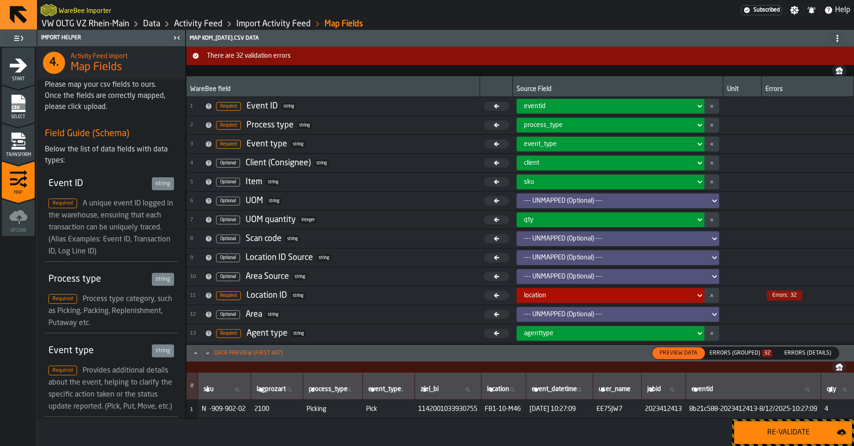
click at [736, 350] on div "Errors (Grouped) 32" at bounding box center [741, 353] width 63 height 6
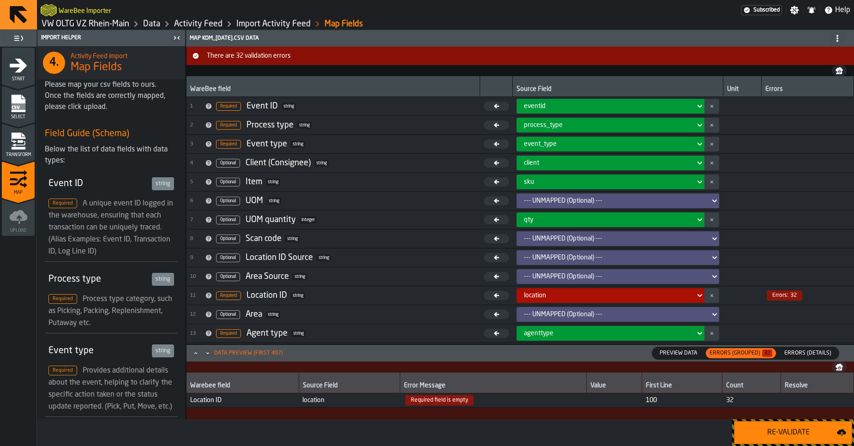
click at [565, 400] on span "Required field is empty" at bounding box center [494, 400] width 180 height 10
